Goal: Information Seeking & Learning: Learn about a topic

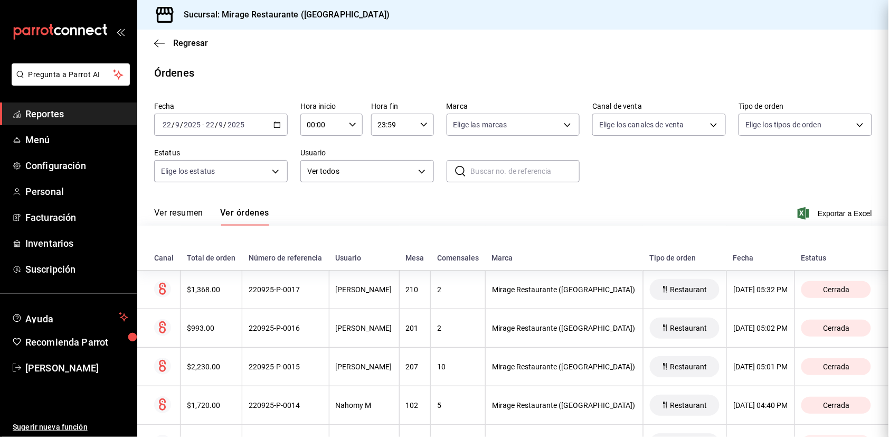
scroll to position [502, 0]
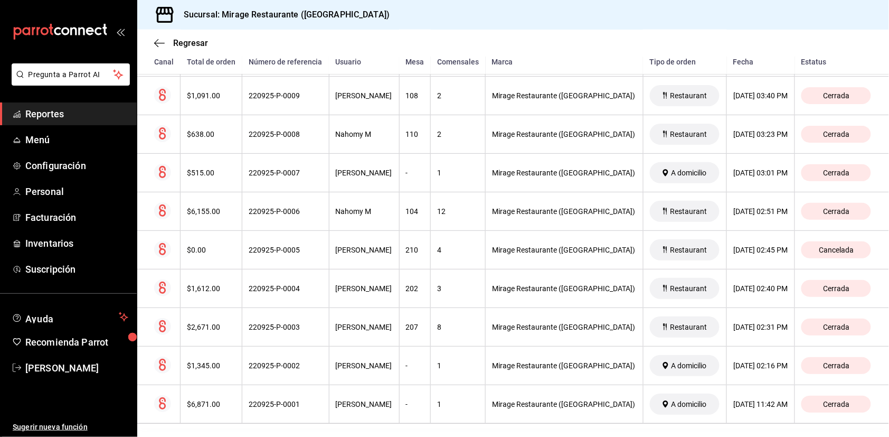
click at [53, 112] on span "Reportes" at bounding box center [76, 114] width 103 height 14
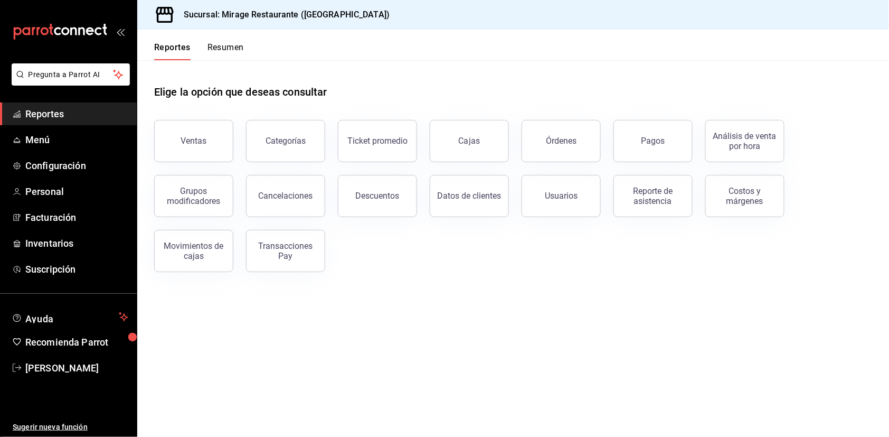
click at [231, 45] on button "Resumen" at bounding box center [225, 51] width 36 height 18
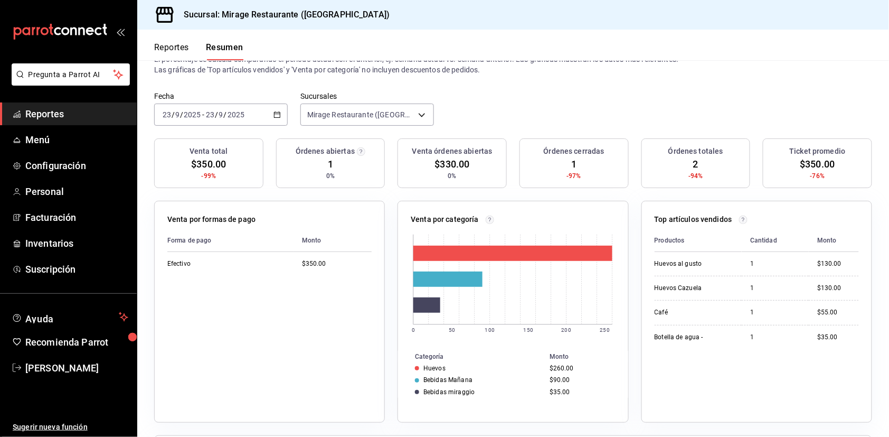
scroll to position [41, 0]
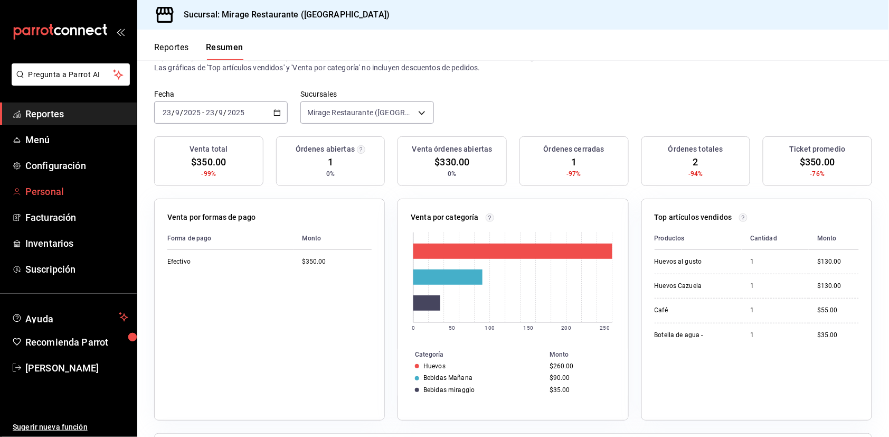
click at [52, 185] on span "Personal" at bounding box center [76, 191] width 103 height 14
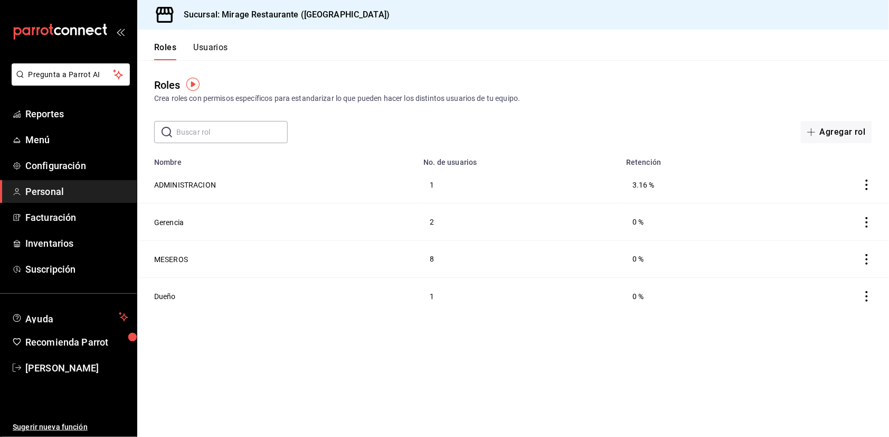
click at [213, 48] on button "Usuarios" at bounding box center [210, 51] width 35 height 18
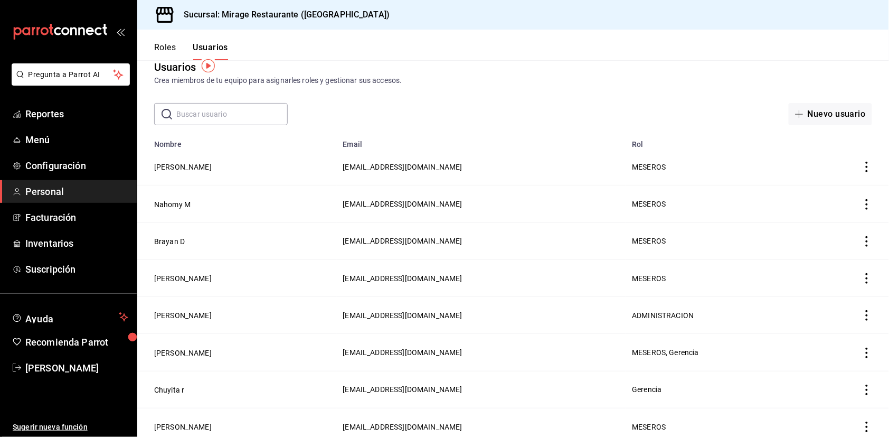
scroll to position [20, 0]
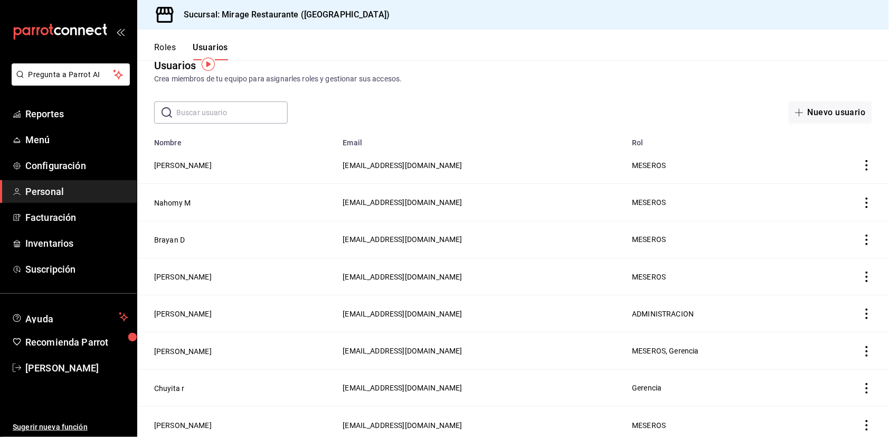
click at [866, 163] on icon "actions" at bounding box center [867, 165] width 2 height 11
click at [836, 174] on span "Eliminar" at bounding box center [829, 178] width 27 height 8
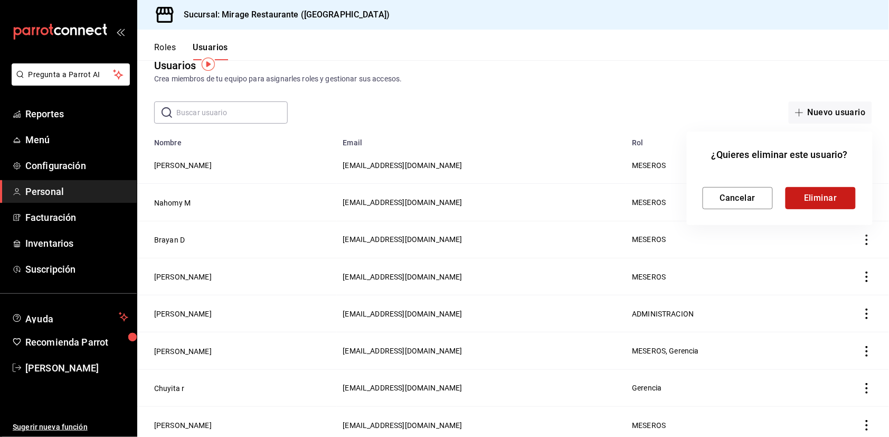
click at [827, 200] on button "Eliminar" at bounding box center [820, 198] width 70 height 22
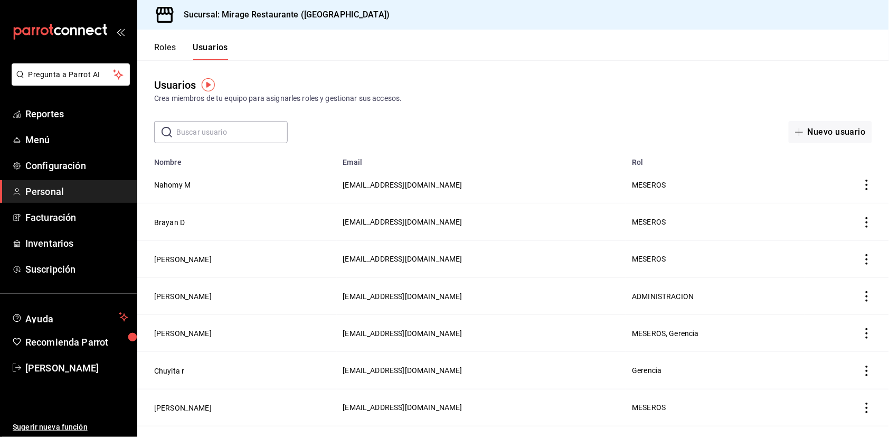
scroll to position [0, 0]
click at [168, 50] on button "Roles" at bounding box center [165, 51] width 22 height 18
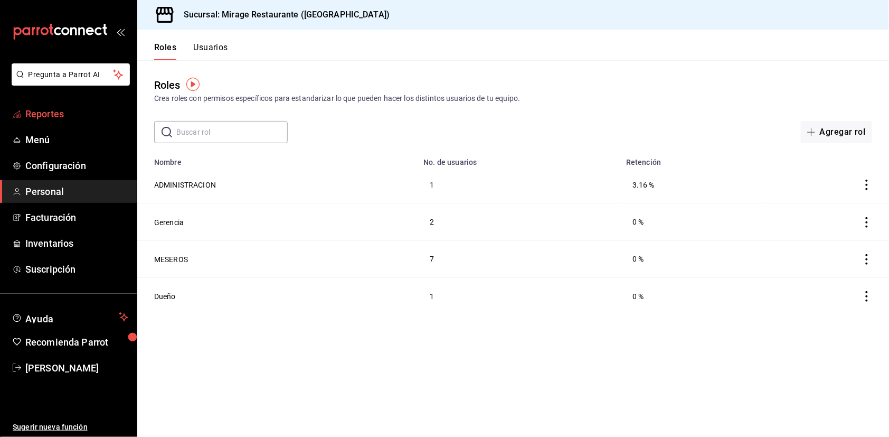
click at [64, 109] on span "Reportes" at bounding box center [76, 114] width 103 height 14
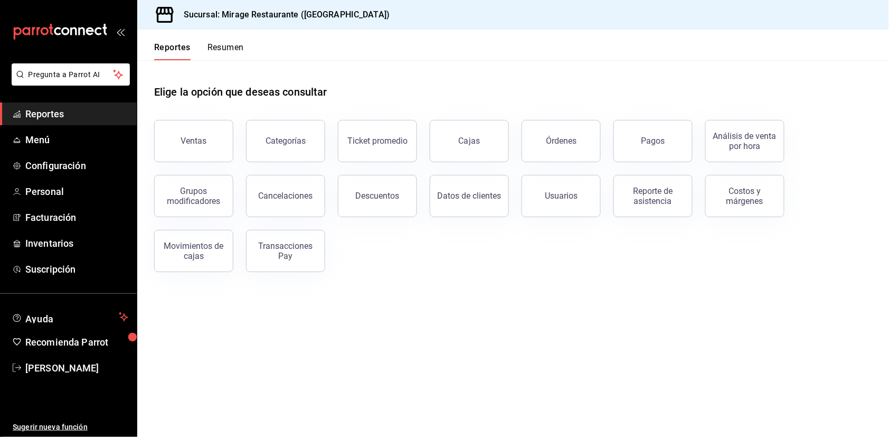
click at [225, 50] on button "Resumen" at bounding box center [225, 51] width 36 height 18
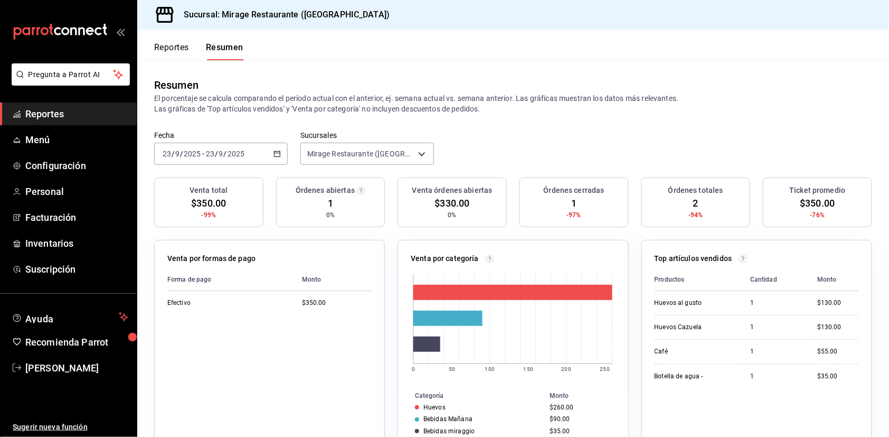
click at [607, 209] on div "Órdenes cerradas 1 -97%" at bounding box center [573, 202] width 109 height 50
click at [384, 61] on div "Resumen El porcentaje se calcula comparando el período actual con el anterior, …" at bounding box center [513, 95] width 752 height 71
click at [335, 94] on p "El porcentaje se calcula comparando el período actual con el anterior, ej. sema…" at bounding box center [513, 103] width 718 height 21
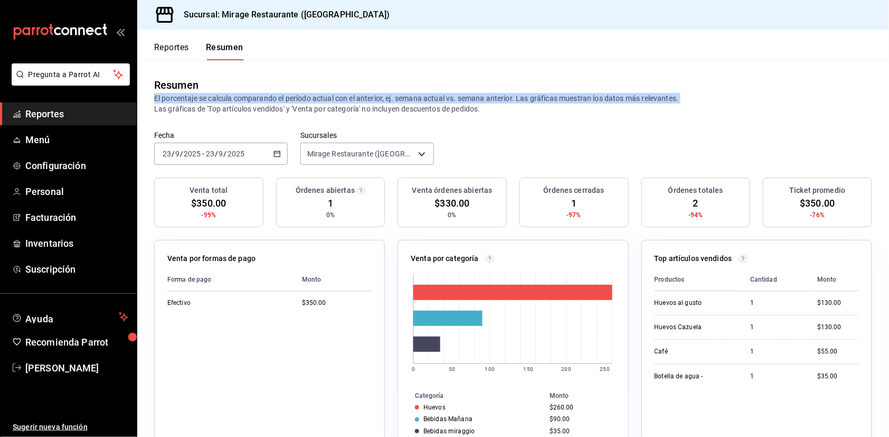
click at [335, 94] on p "El porcentaje se calcula comparando el período actual con el anterior, ej. sema…" at bounding box center [513, 103] width 718 height 21
click at [344, 111] on p "El porcentaje se calcula comparando el período actual con el anterior, ej. sema…" at bounding box center [513, 103] width 718 height 21
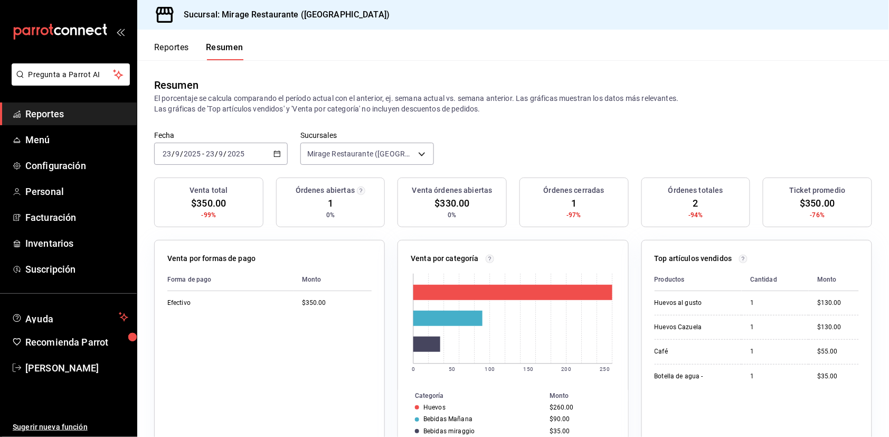
click at [344, 111] on p "El porcentaje se calcula comparando el período actual con el anterior, ej. sema…" at bounding box center [513, 103] width 718 height 21
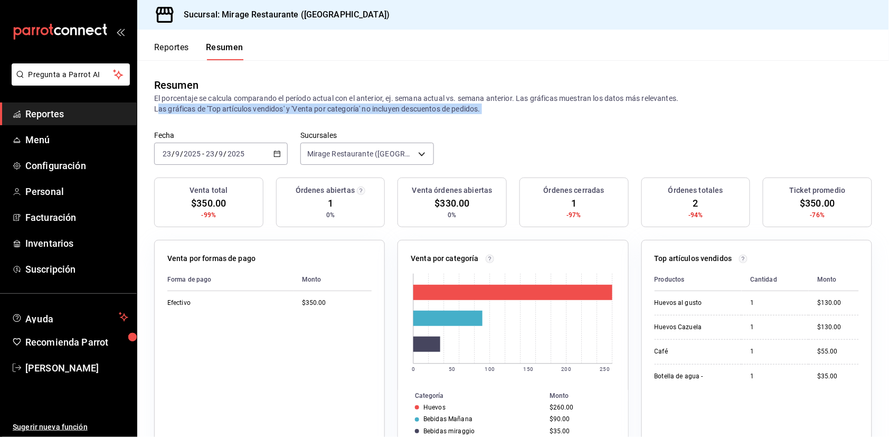
click at [429, 94] on p "El porcentaje se calcula comparando el período actual con el anterior, ej. sema…" at bounding box center [513, 103] width 718 height 21
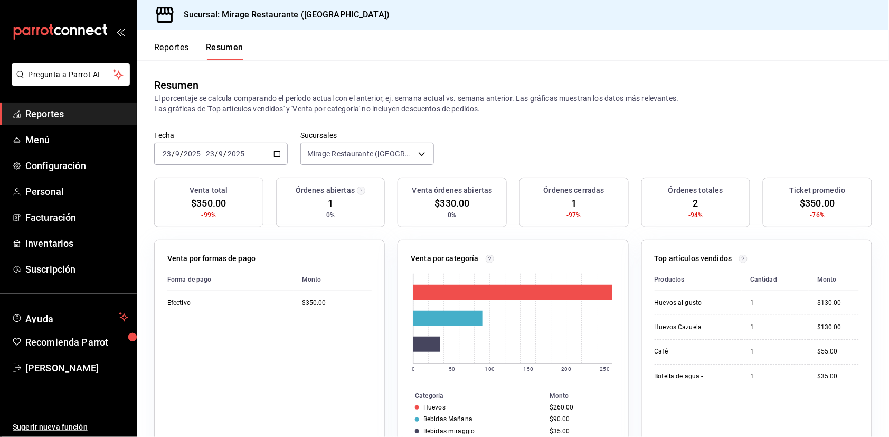
click at [429, 94] on p "El porcentaje se calcula comparando el período actual con el anterior, ej. sema…" at bounding box center [513, 103] width 718 height 21
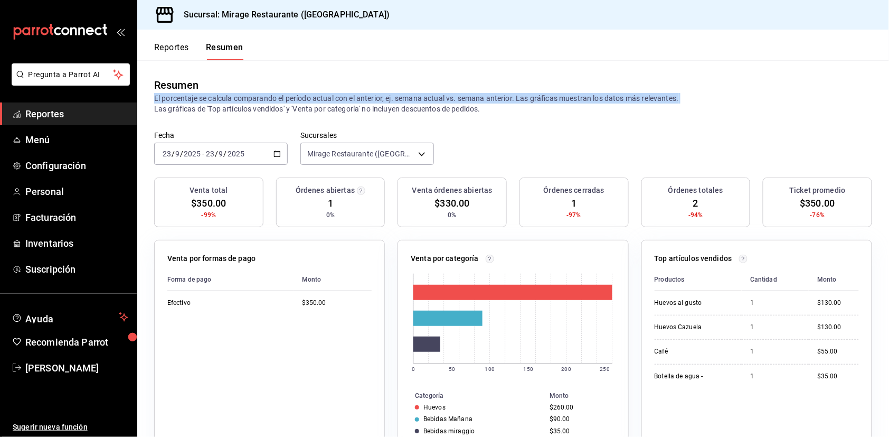
click at [433, 103] on p "El porcentaje se calcula comparando el período actual con el anterior, ej. sema…" at bounding box center [513, 103] width 718 height 21
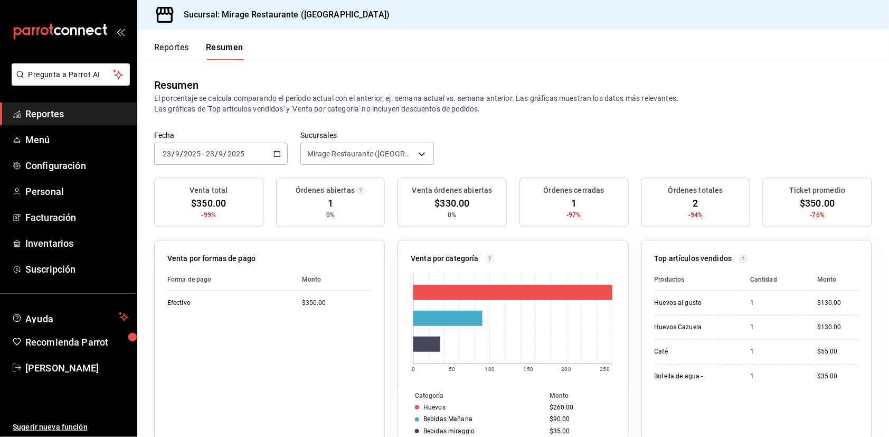
click at [433, 103] on p "El porcentaje se calcula comparando el período actual con el anterior, ej. sema…" at bounding box center [513, 103] width 718 height 21
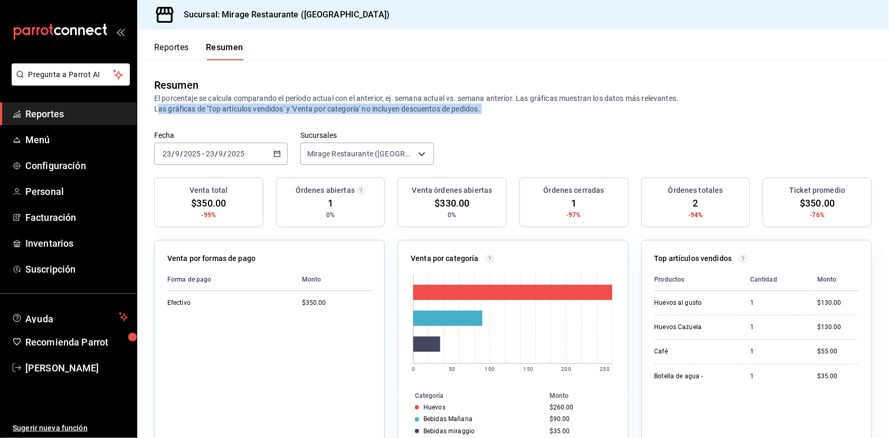
click at [59, 111] on span "Reportes" at bounding box center [76, 114] width 103 height 14
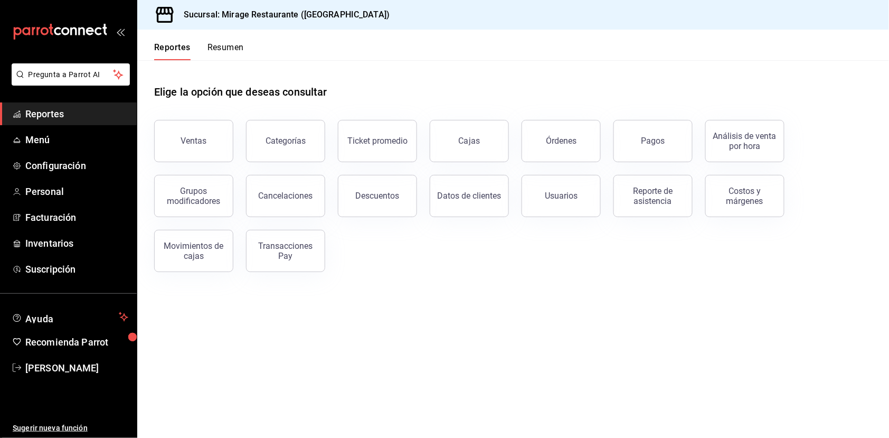
click at [38, 108] on span "Reportes" at bounding box center [76, 114] width 103 height 14
click at [378, 72] on div "Elige la opción que deseas consultar" at bounding box center [513, 83] width 718 height 47
click at [225, 48] on button "Resumen" at bounding box center [225, 51] width 36 height 18
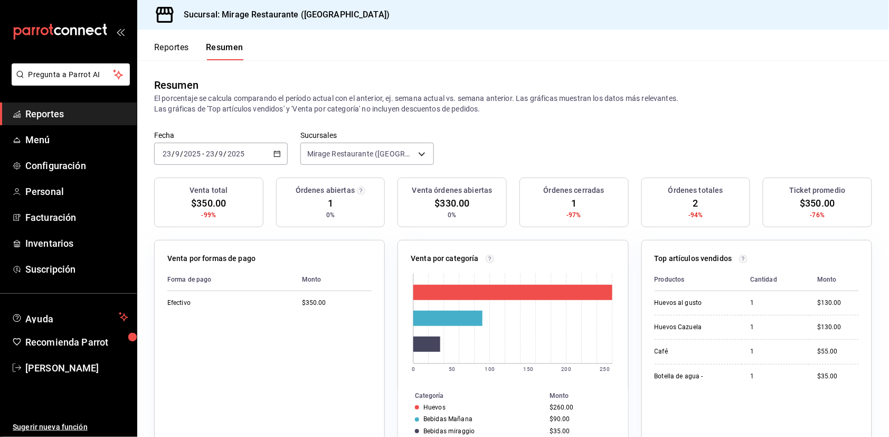
click at [62, 110] on span "Reportes" at bounding box center [76, 114] width 103 height 14
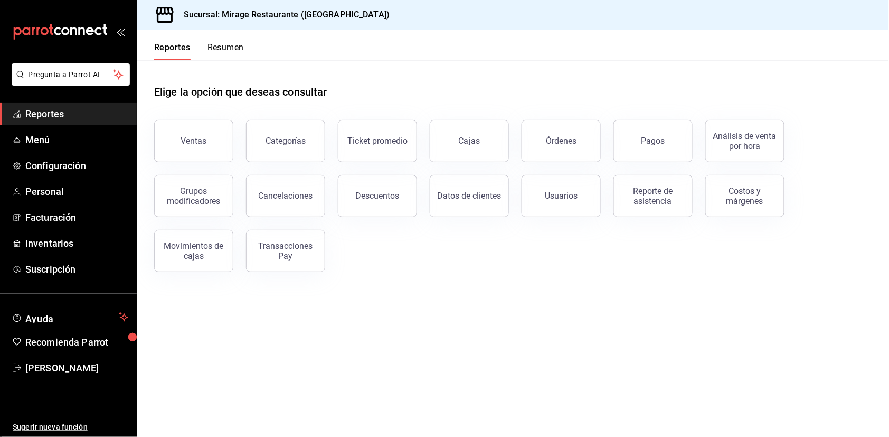
click at [229, 48] on button "Resumen" at bounding box center [225, 51] width 36 height 18
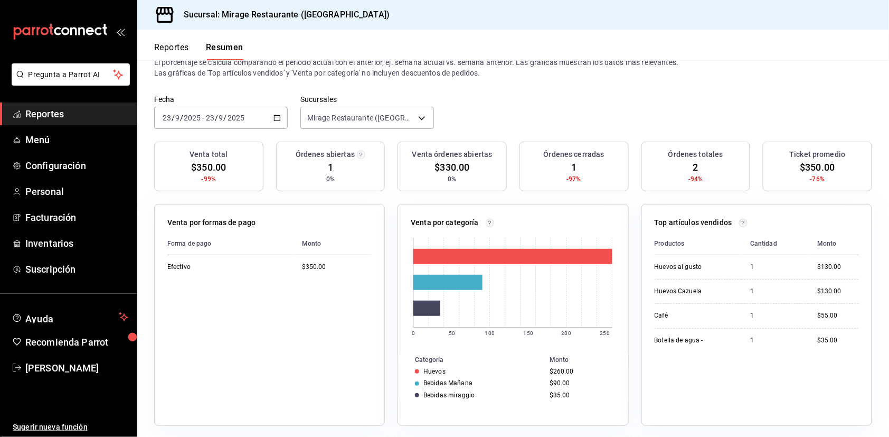
scroll to position [37, 0]
